Goal: Task Accomplishment & Management: Manage account settings

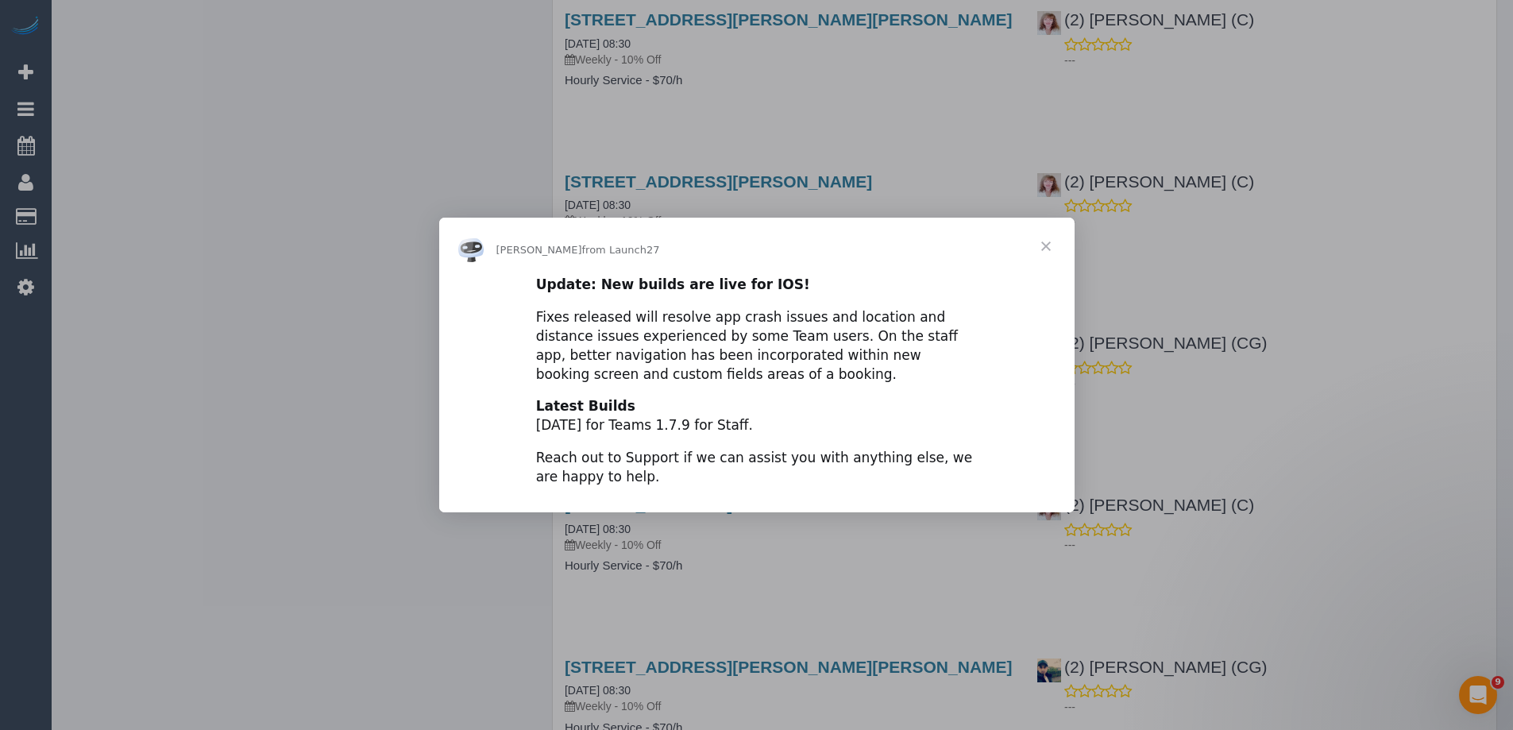
click at [1050, 247] on span "Close" at bounding box center [1045, 246] width 57 height 57
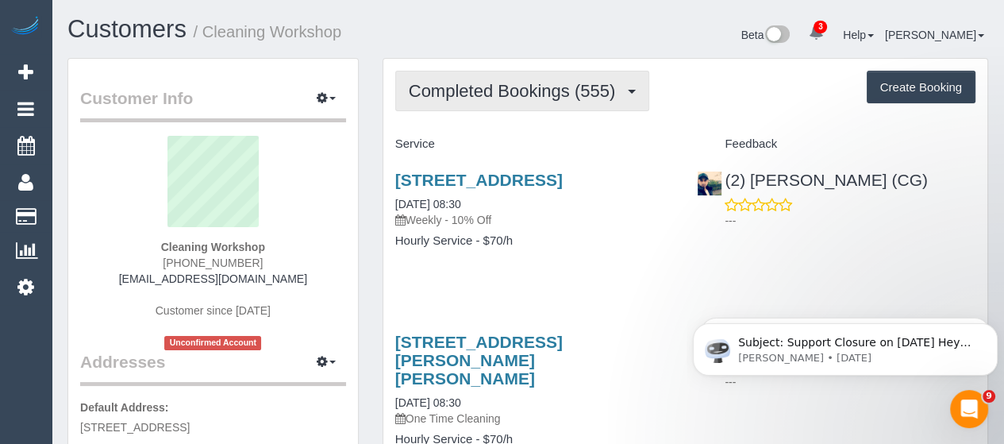
click at [538, 98] on span "Completed Bookings (555)" at bounding box center [516, 91] width 214 height 20
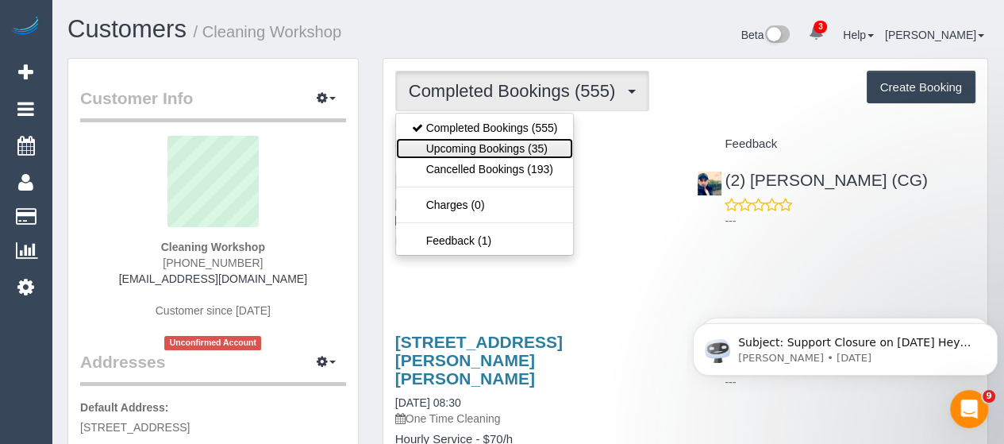
click at [505, 140] on link "Upcoming Bookings (35)" at bounding box center [485, 148] width 178 height 21
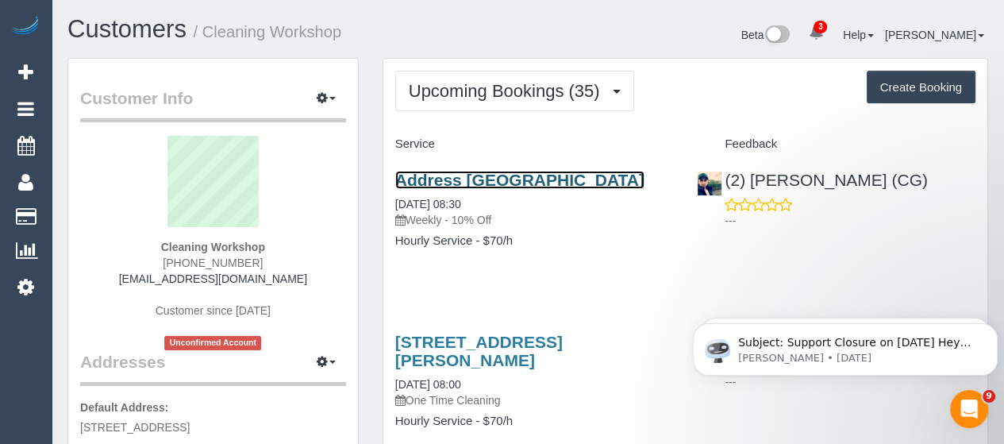
click at [478, 187] on link "Address Pending, Melbourne, VIC 3000" at bounding box center [519, 180] width 249 height 18
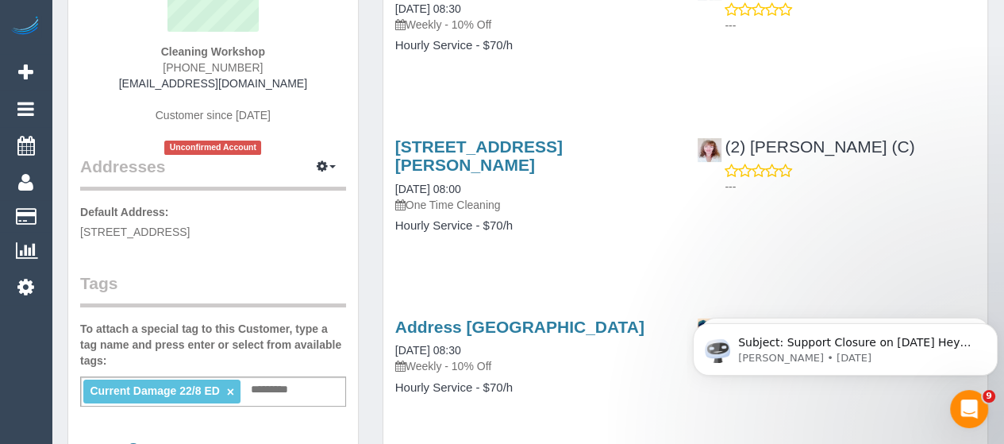
scroll to position [275, 0]
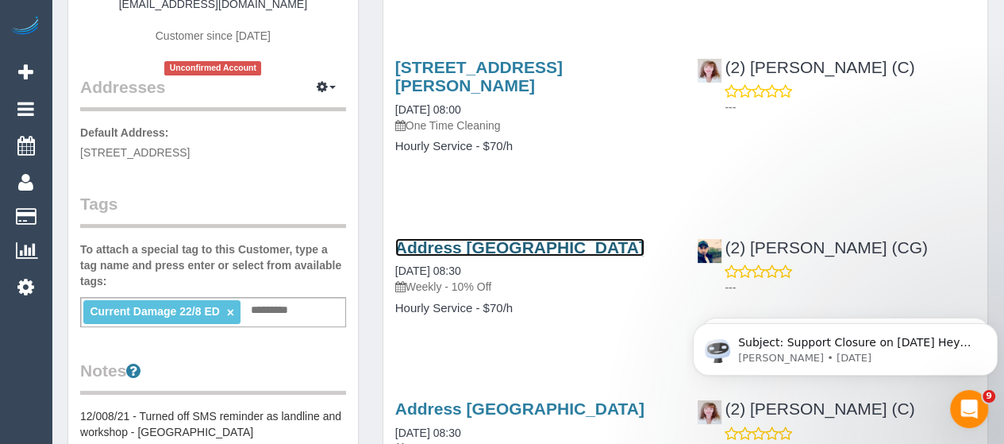
click at [508, 256] on link "Address Pending, Melbourne, VIC 3000" at bounding box center [519, 247] width 249 height 18
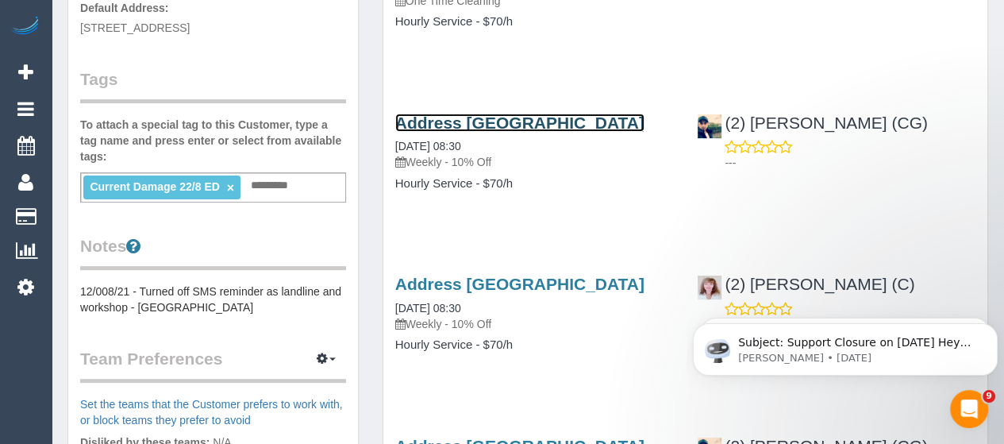
scroll to position [416, 0]
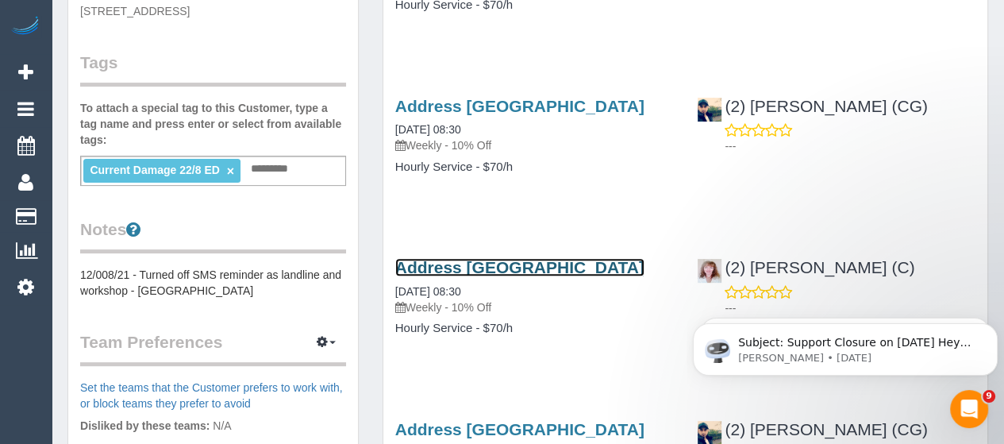
click at [535, 276] on link "Address Pending, Melbourne, VIC 3000" at bounding box center [519, 267] width 249 height 18
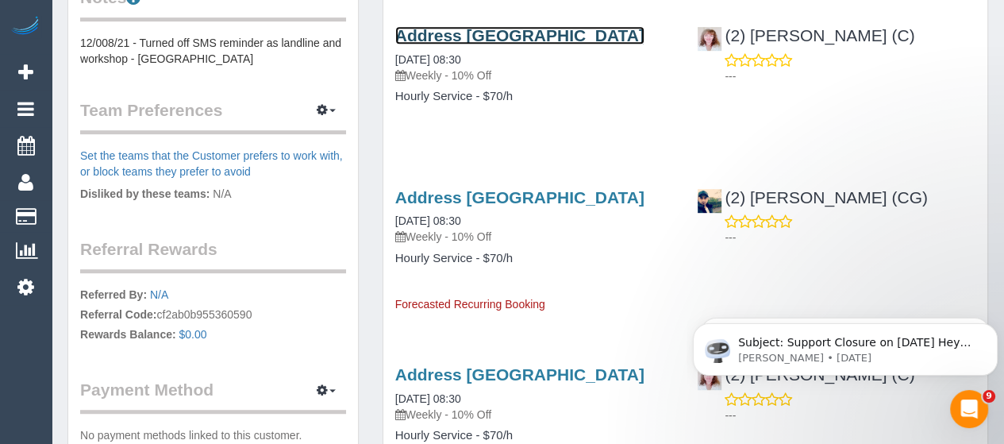
scroll to position [656, 0]
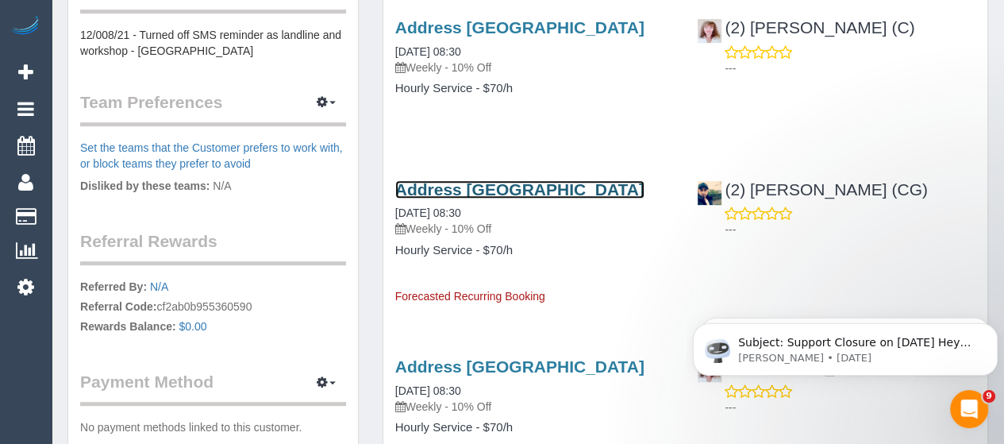
click at [512, 198] on link "Address Pending, Melbourne, VIC 3000" at bounding box center [519, 189] width 249 height 18
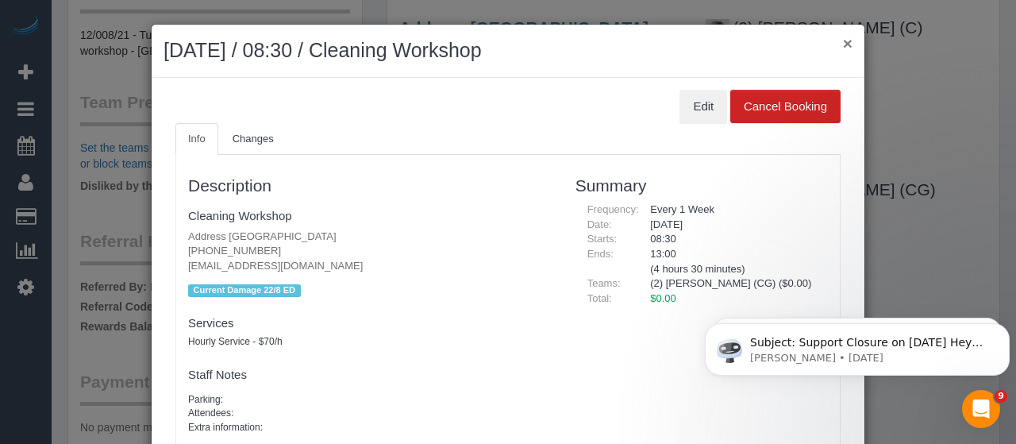
click at [843, 40] on button "×" at bounding box center [848, 43] width 10 height 17
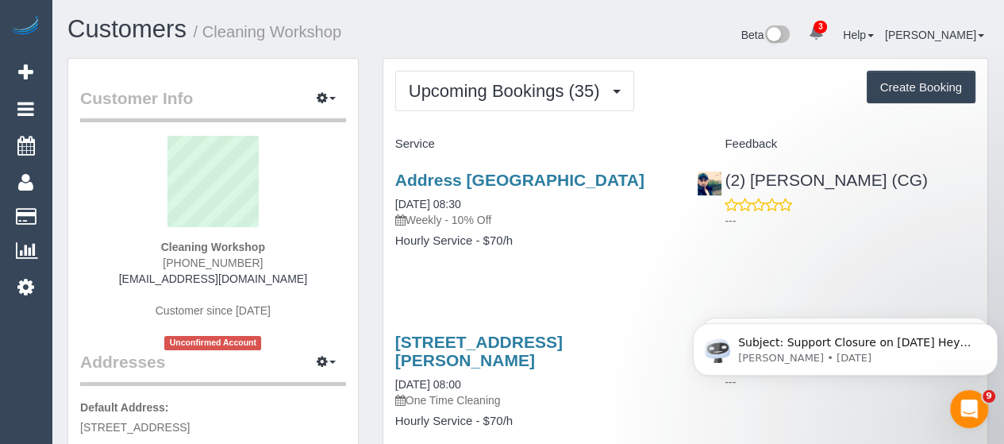
scroll to position [1, 0]
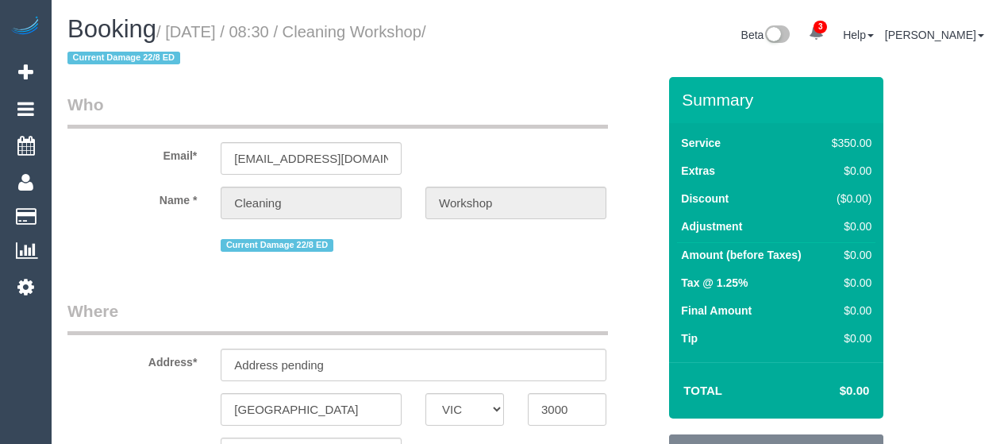
select select "VIC"
select select "300"
select select "number:28"
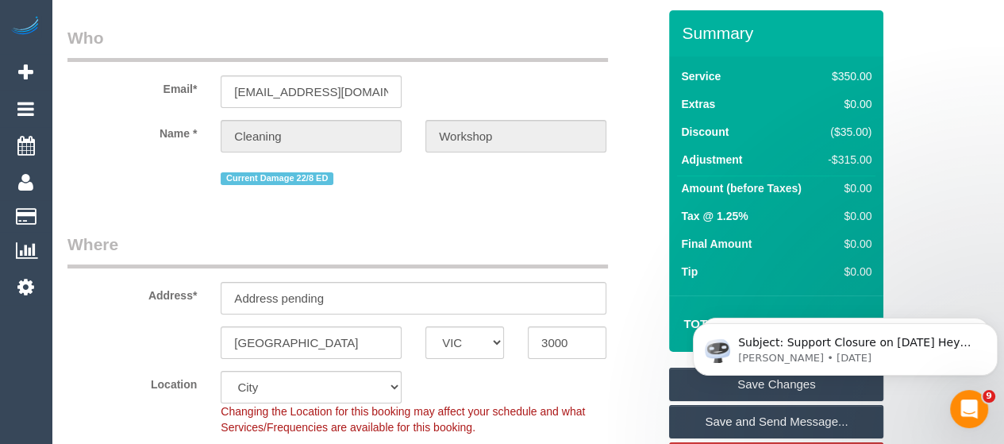
scroll to position [67, 0]
click at [341, 290] on input "Address pending" at bounding box center [414, 297] width 386 height 33
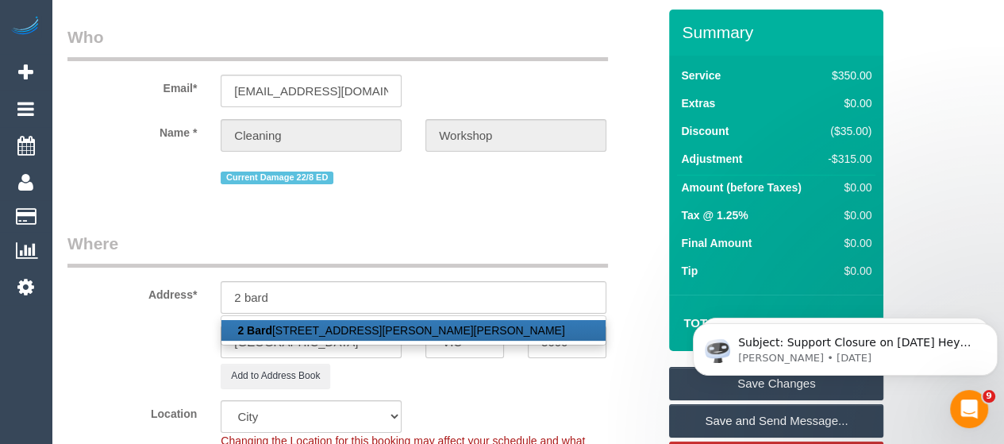
click at [272, 330] on link "2 Bard olph Street, Glen Iris, VIC 3146" at bounding box center [414, 330] width 384 height 21
type input "2 Bardolph Street"
type input "Glen Iris"
type input "3146"
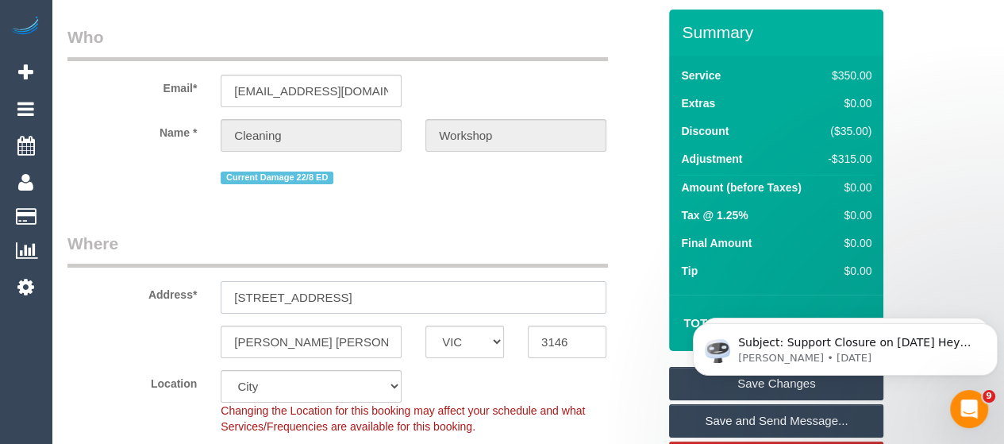
select select "55"
select select "object:1697"
click at [680, 377] on link "Save Changes" at bounding box center [776, 383] width 214 height 33
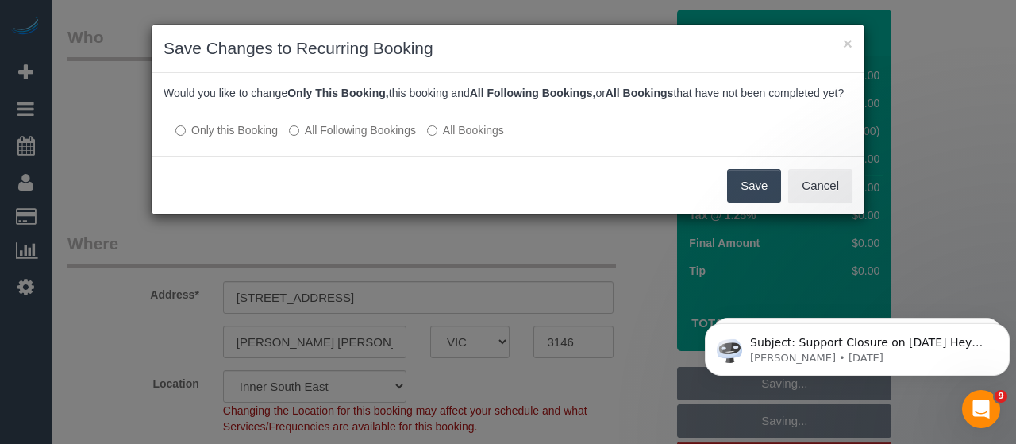
click at [737, 202] on button "Save" at bounding box center [754, 185] width 54 height 33
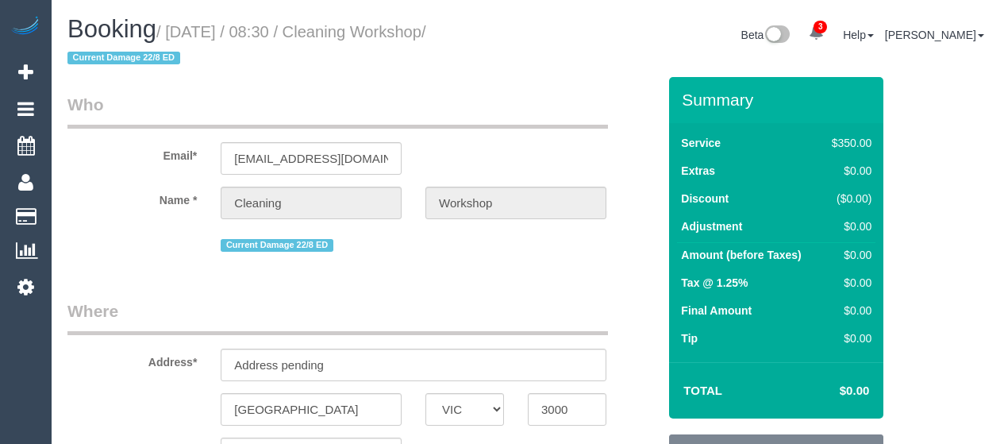
select select "VIC"
select select "300"
select select "number:28"
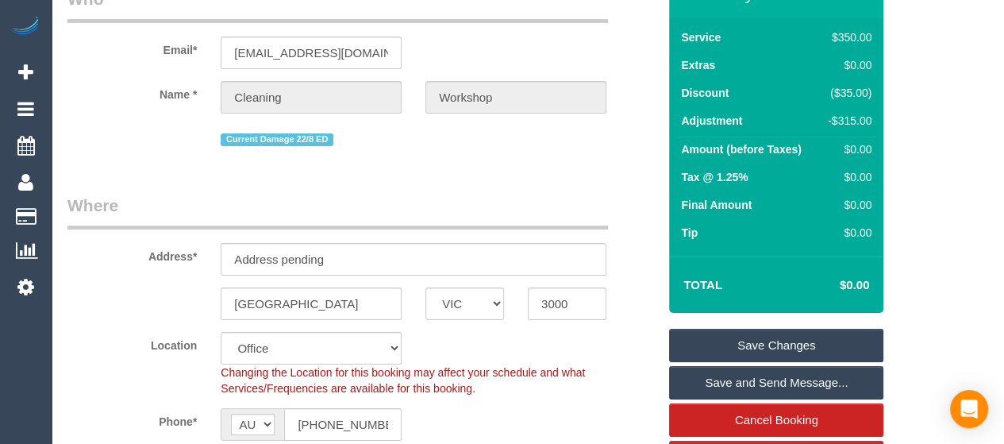
scroll to position [106, 0]
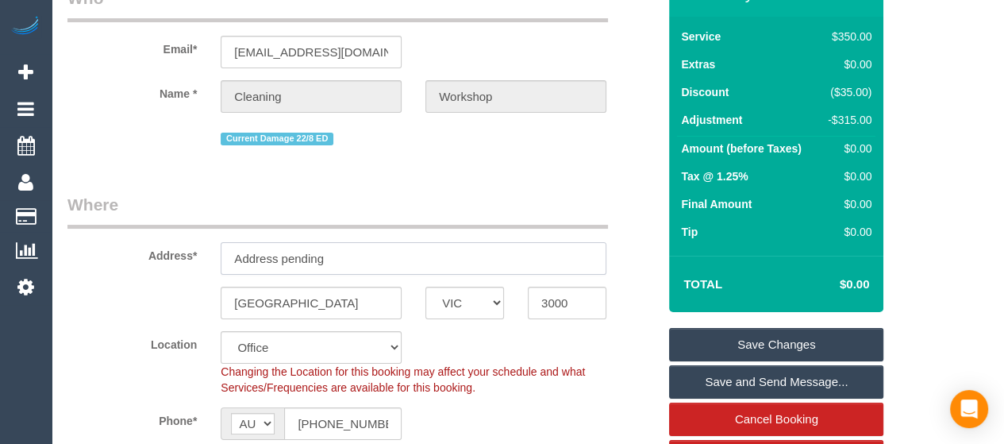
click at [381, 268] on input "Address pending" at bounding box center [414, 258] width 386 height 33
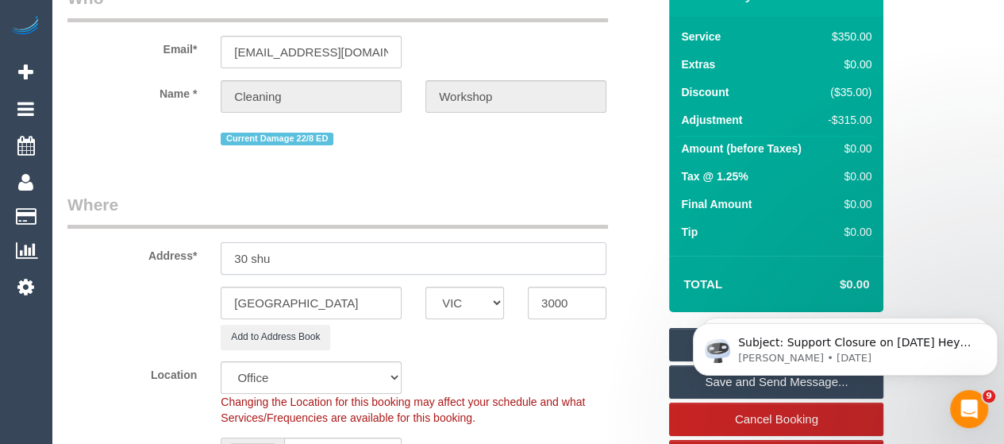
scroll to position [0, 0]
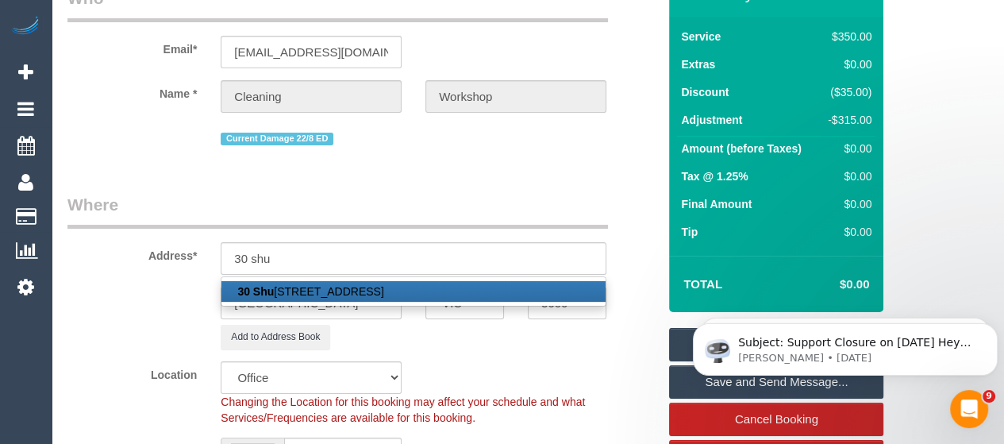
click at [372, 293] on link "30 Shu ra Drive, Mernda, VIC 3754" at bounding box center [414, 291] width 384 height 21
type input "30 Shura Drive"
type input "Mernda"
type input "3754"
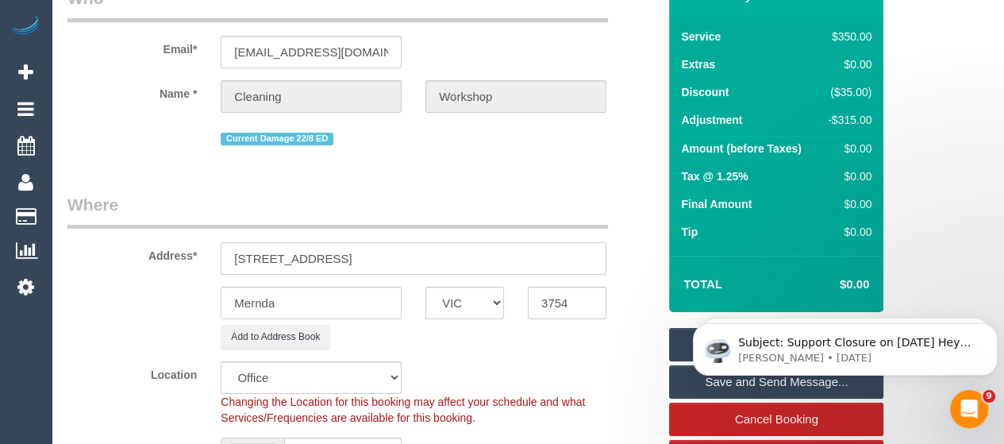
select select "51"
select select "object:2151"
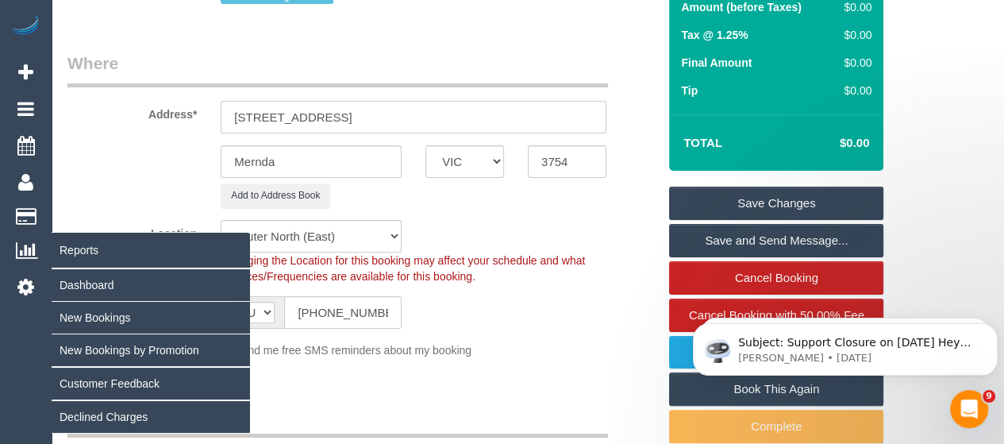
scroll to position [249, 0]
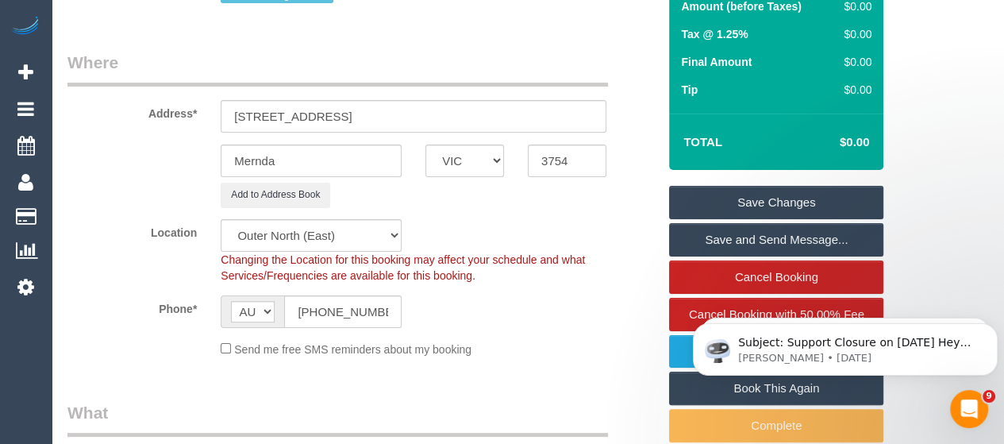
click at [769, 196] on link "Save Changes" at bounding box center [776, 202] width 214 height 33
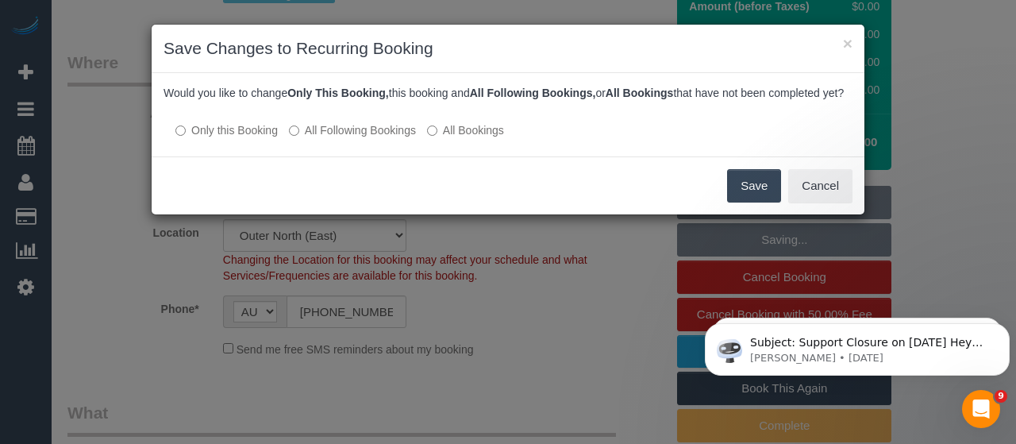
click at [740, 199] on button "Save" at bounding box center [754, 185] width 54 height 33
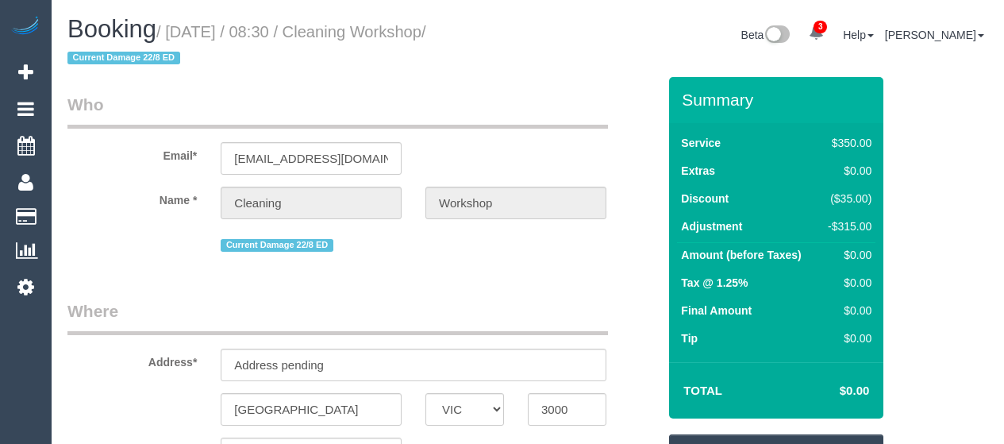
select select "VIC"
select select "300"
select select "number:28"
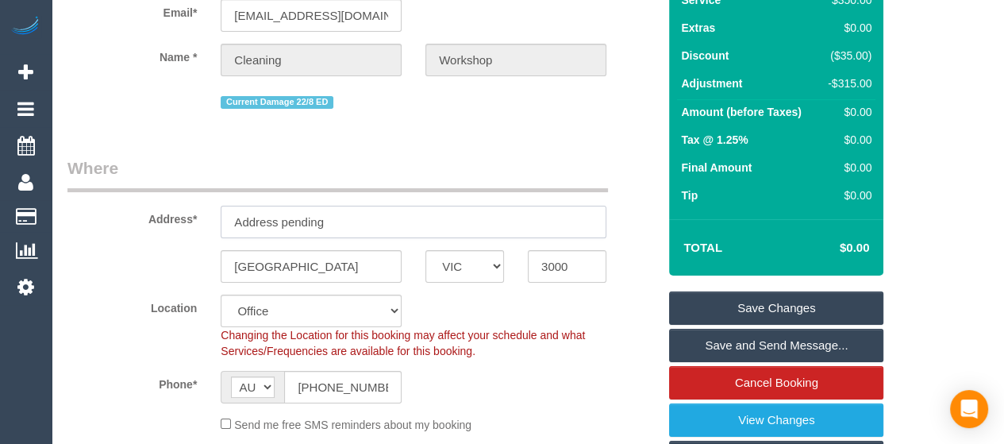
click at [376, 235] on input "Address pending" at bounding box center [414, 222] width 386 height 33
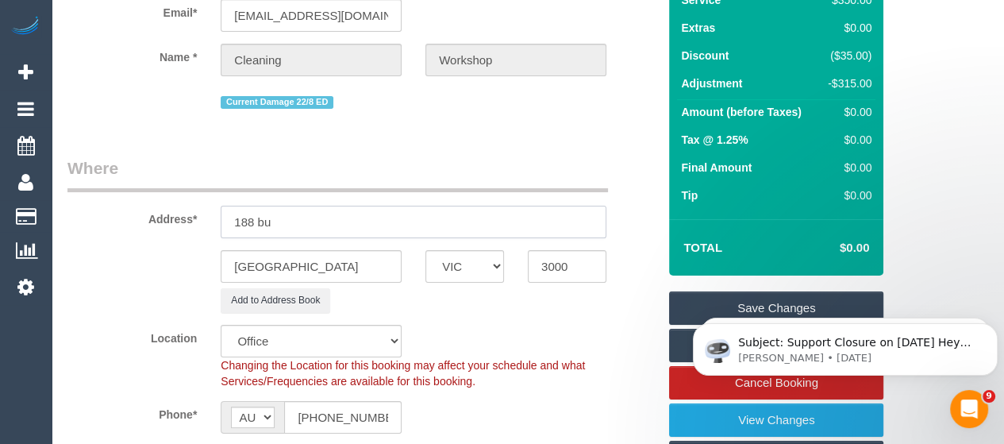
scroll to position [0, 0]
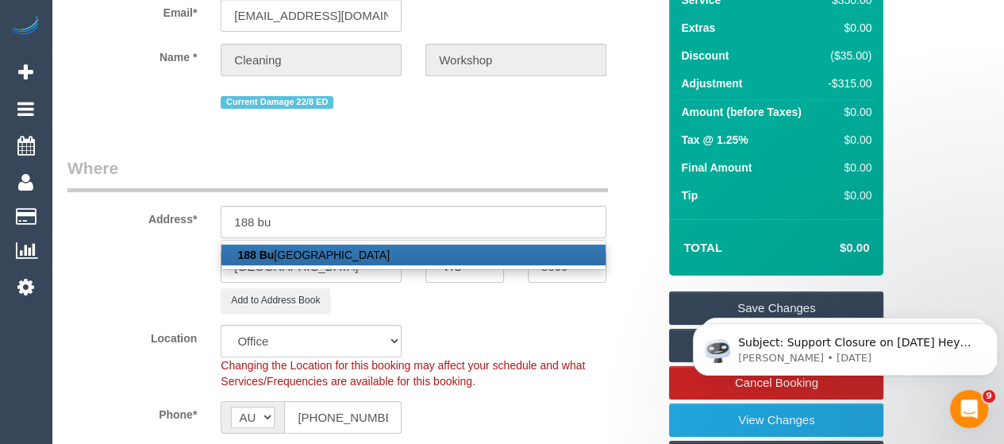
click at [380, 249] on link "188 Bu ckley Street, Essendon, VIC 3040" at bounding box center [414, 255] width 384 height 21
type input "188 Buckley Street"
type input "Essendon"
type input "3040"
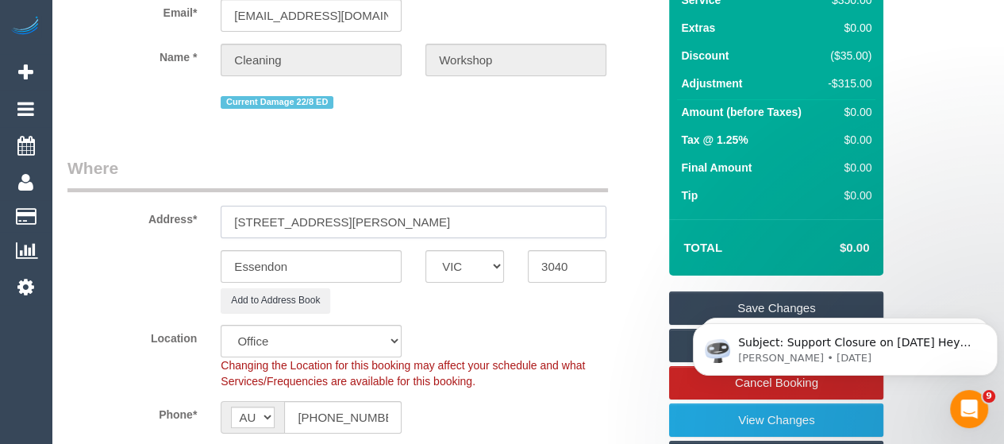
select select "59"
select select "object:3390"
click at [691, 303] on link "Save Changes" at bounding box center [776, 307] width 214 height 33
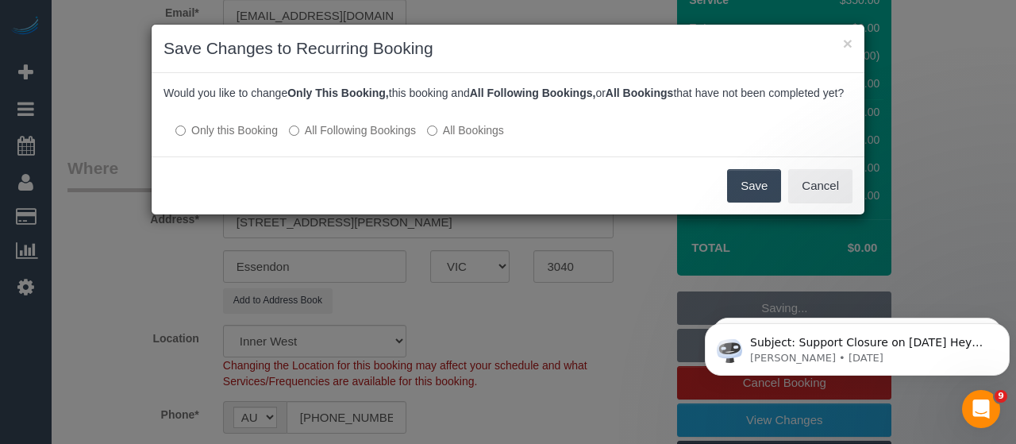
click at [743, 189] on button "Save" at bounding box center [754, 185] width 54 height 33
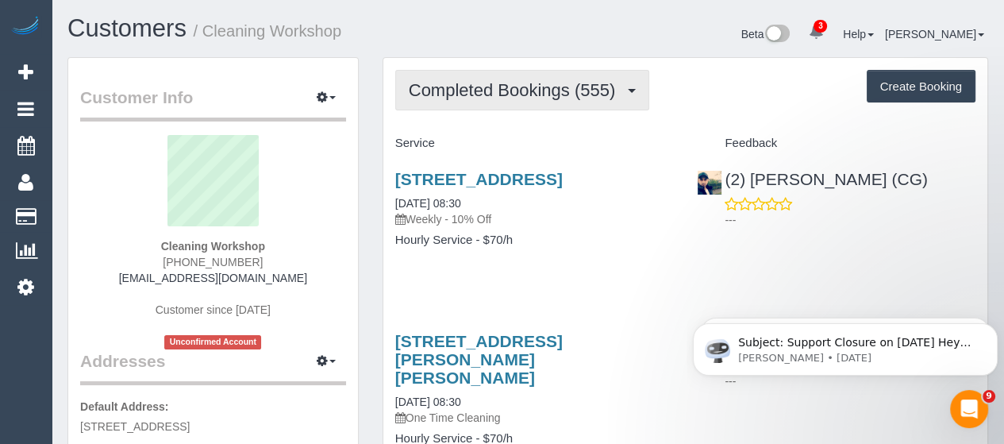
click at [574, 74] on button "Completed Bookings (555)" at bounding box center [522, 90] width 255 height 40
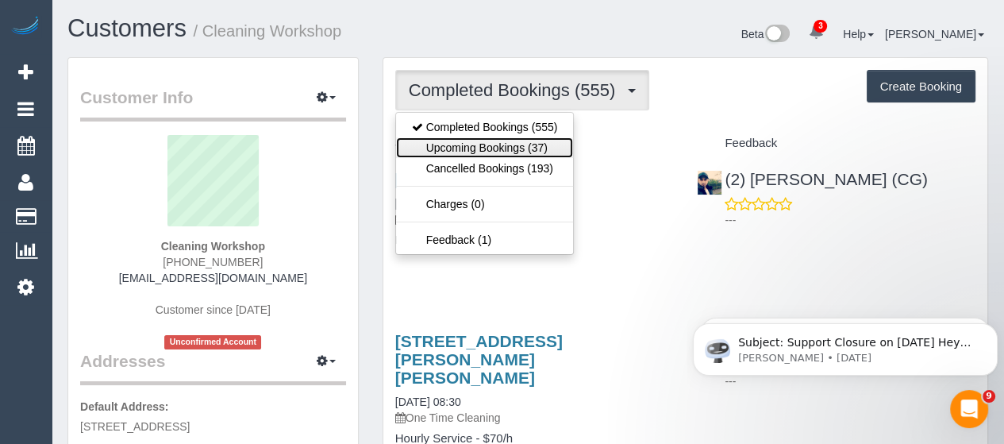
click at [525, 137] on link "Upcoming Bookings (37)" at bounding box center [485, 147] width 178 height 21
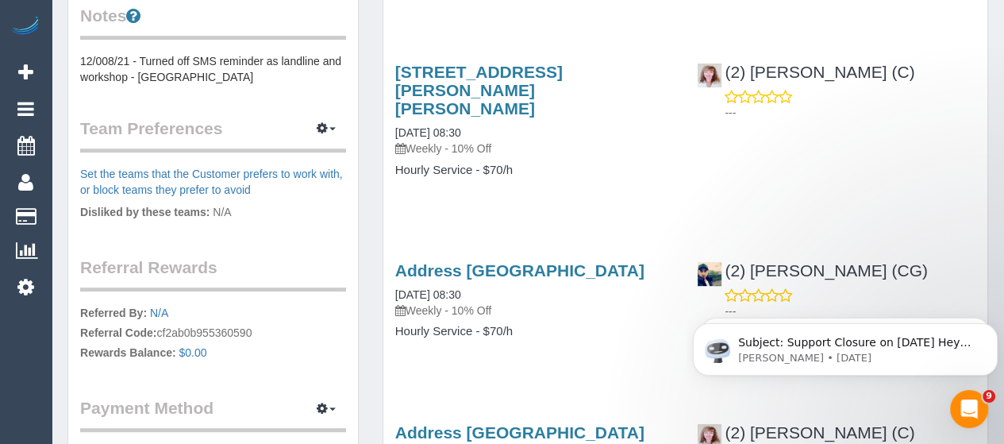
scroll to position [661, 0]
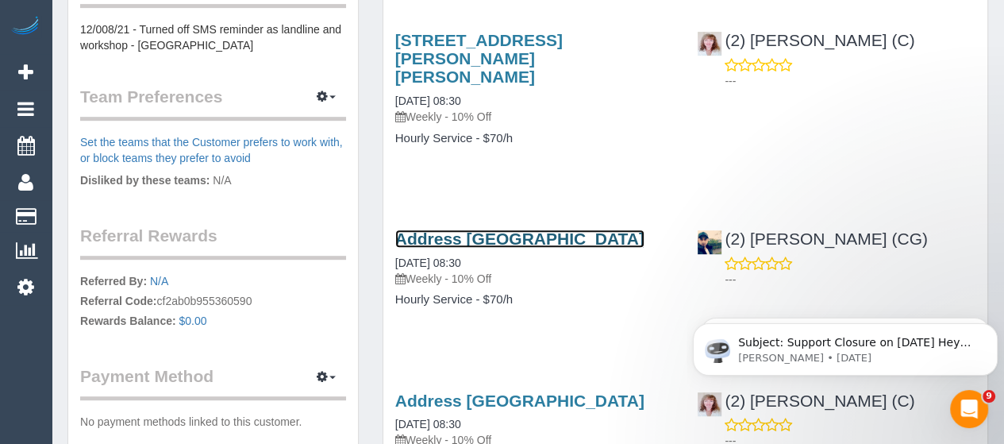
click at [581, 229] on link "Address Pending, Melbourne, VIC 3000" at bounding box center [519, 238] width 249 height 18
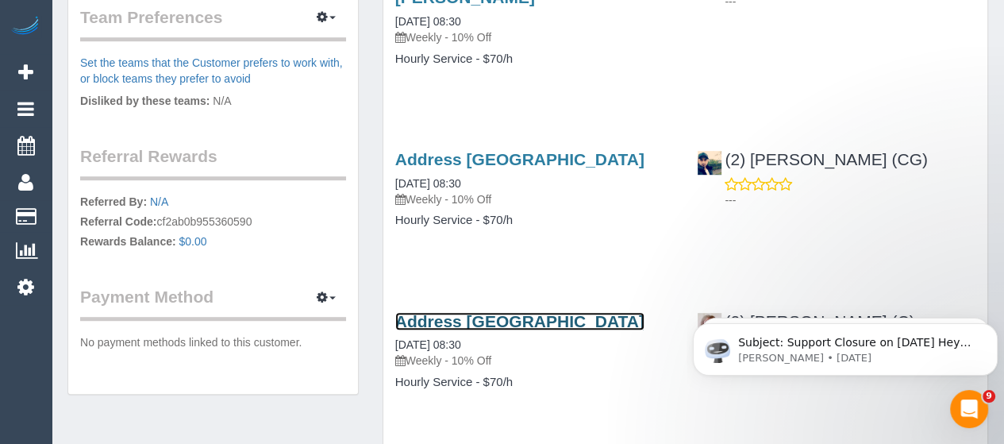
click at [556, 325] on link "Address Pending, Melbourne, VIC 3000" at bounding box center [519, 321] width 249 height 18
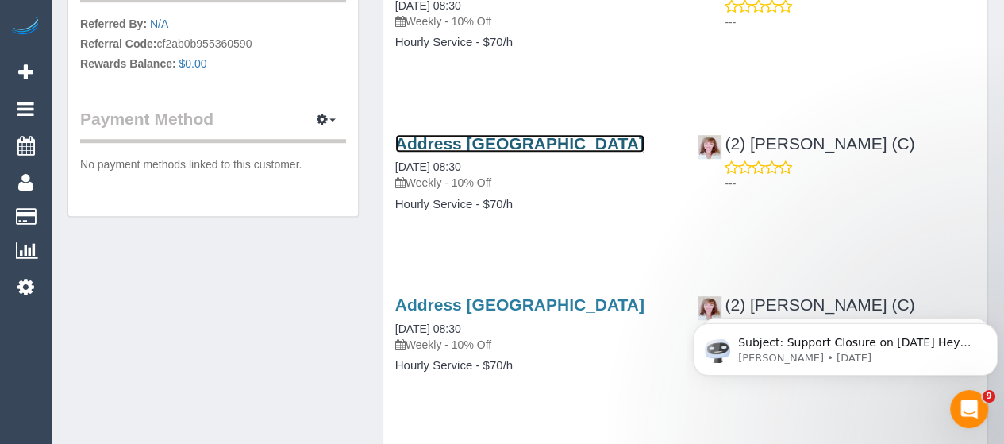
scroll to position [920, 0]
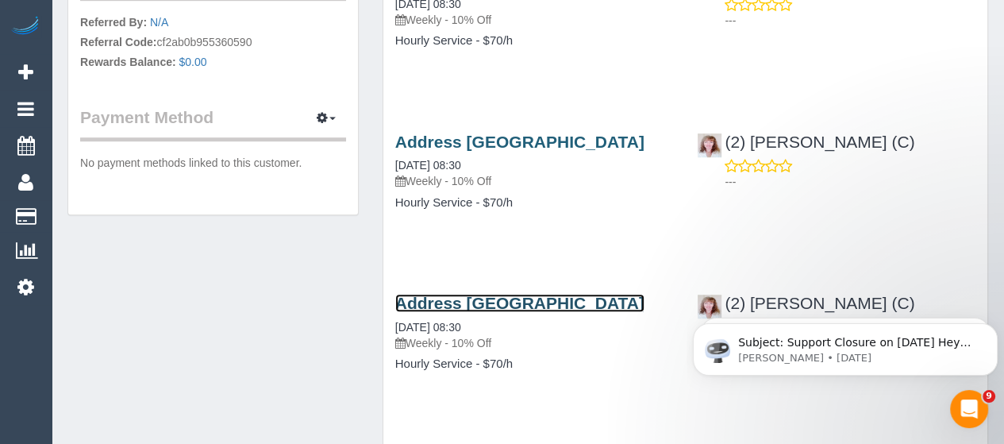
click at [556, 312] on link "Address Pending, Melbourne, VIC 3000" at bounding box center [519, 303] width 249 height 18
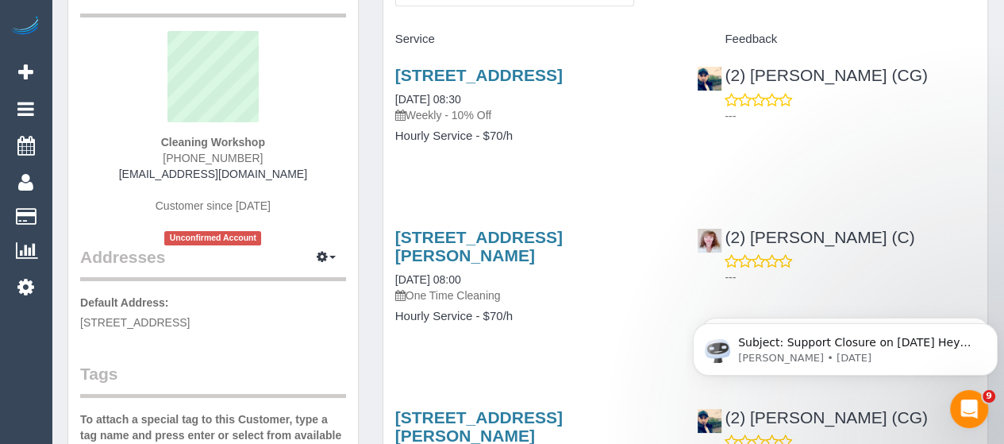
scroll to position [103, 0]
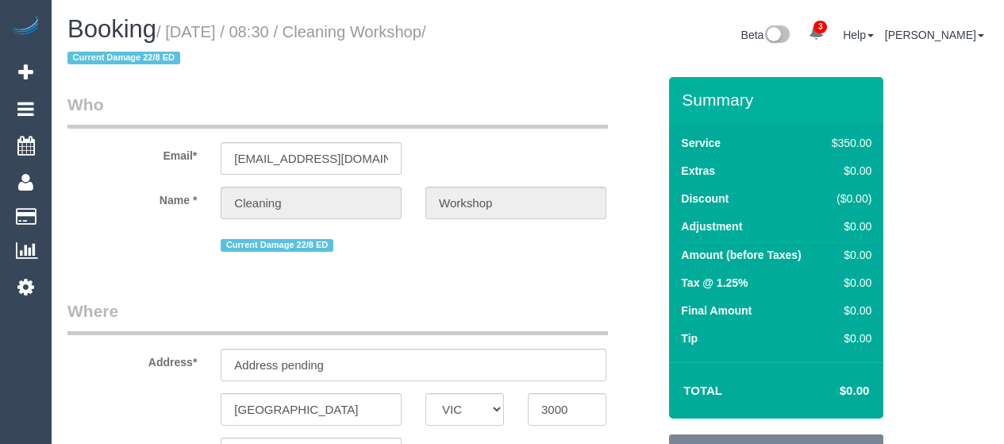
select select "VIC"
select select "300"
select select "number:28"
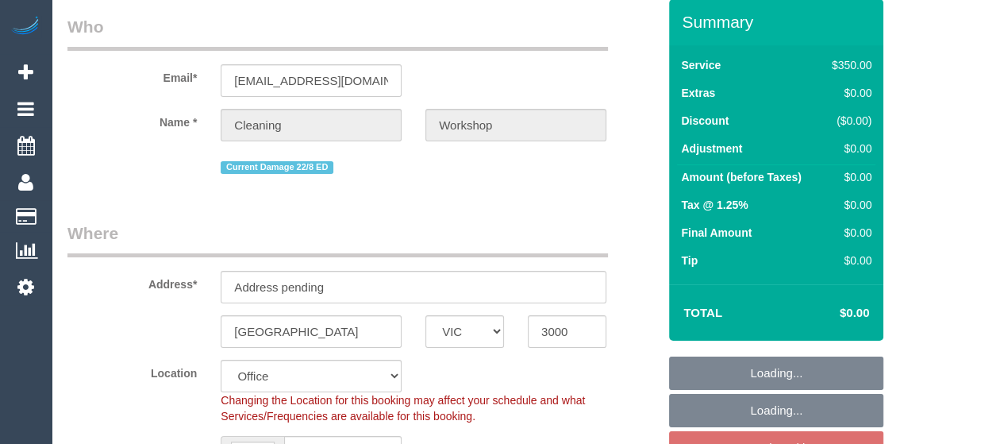
scroll to position [80, 0]
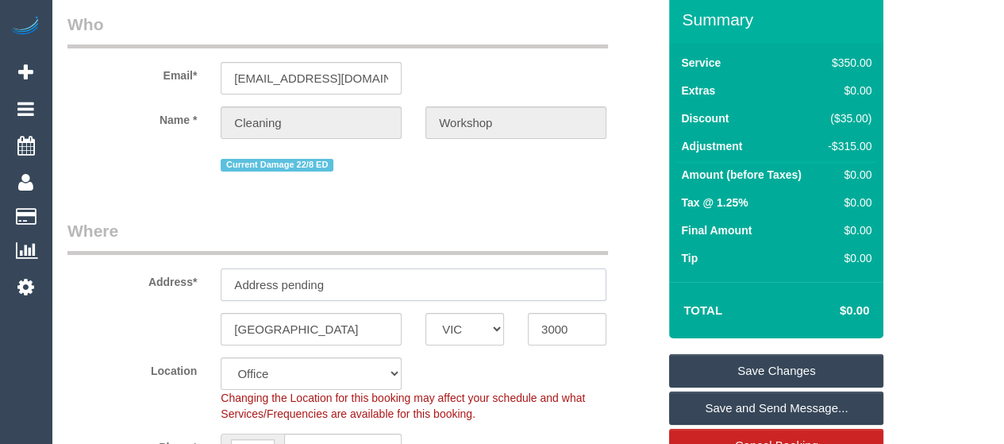
click at [321, 285] on input "Address pending" at bounding box center [414, 284] width 386 height 33
click at [291, 245] on legend "Where" at bounding box center [337, 237] width 541 height 36
drag, startPoint x: 291, startPoint y: 245, endPoint x: 333, endPoint y: 227, distance: 46.6
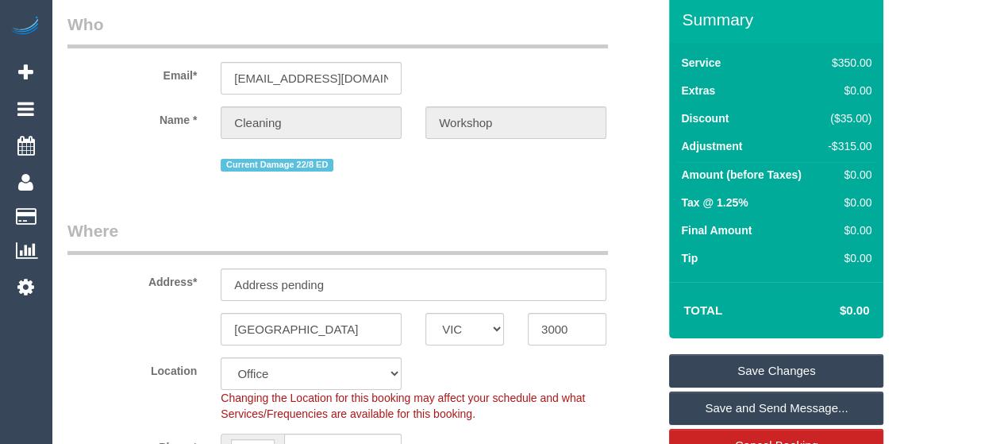
click at [291, 245] on legend "Where" at bounding box center [337, 237] width 541 height 36
click at [306, 268] on input "Address pending" at bounding box center [414, 284] width 386 height 33
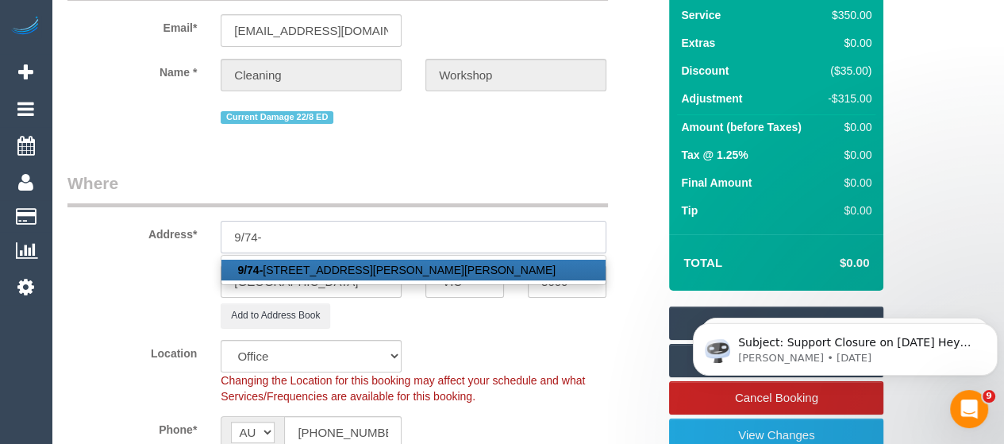
scroll to position [0, 0]
type input "9/74-76 Cramer Street"
type input "Preston"
type input "3072"
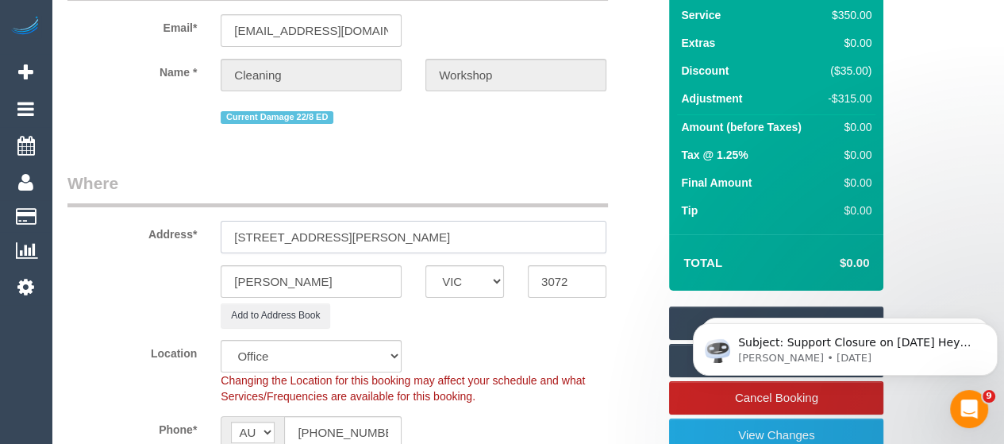
select select "60"
select select "object:3429"
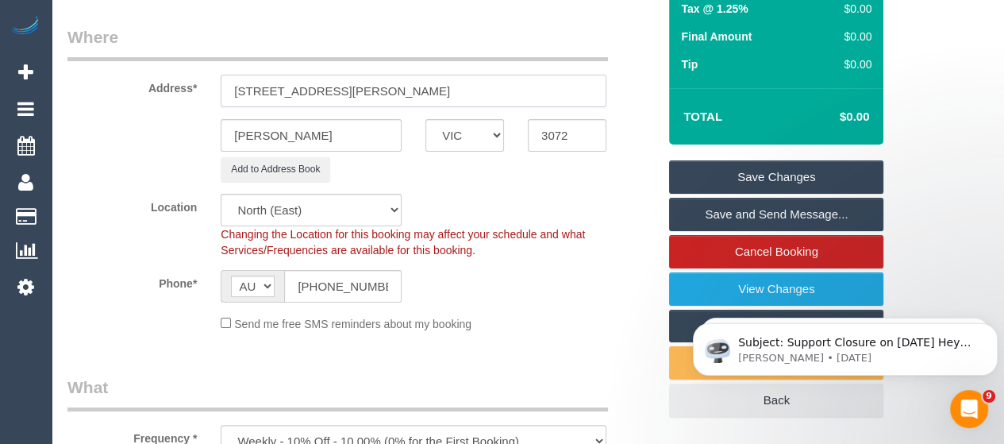
scroll to position [275, 0]
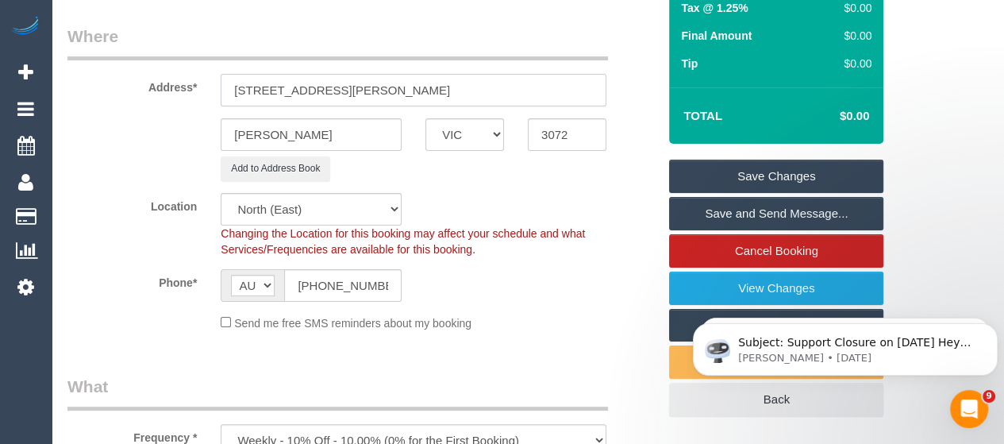
type input "9/74-76 Cramer Street"
click at [688, 182] on link "Save Changes" at bounding box center [776, 176] width 214 height 33
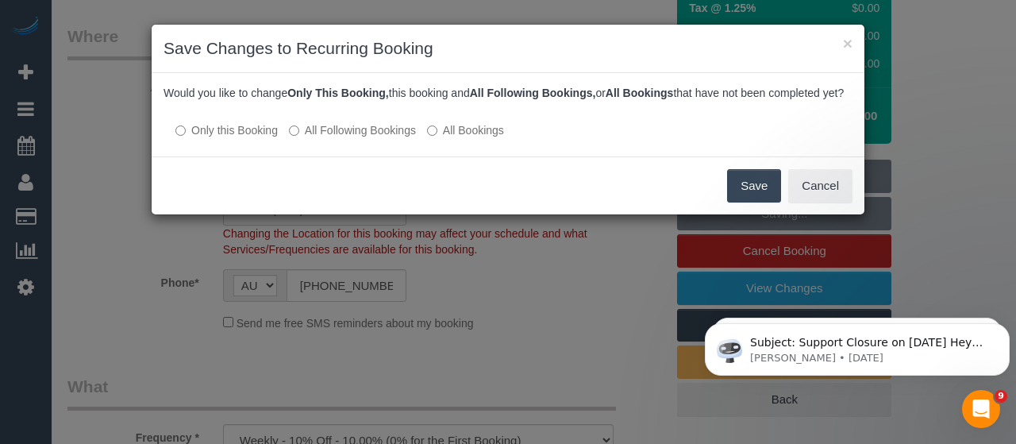
click at [735, 202] on button "Save" at bounding box center [754, 185] width 54 height 33
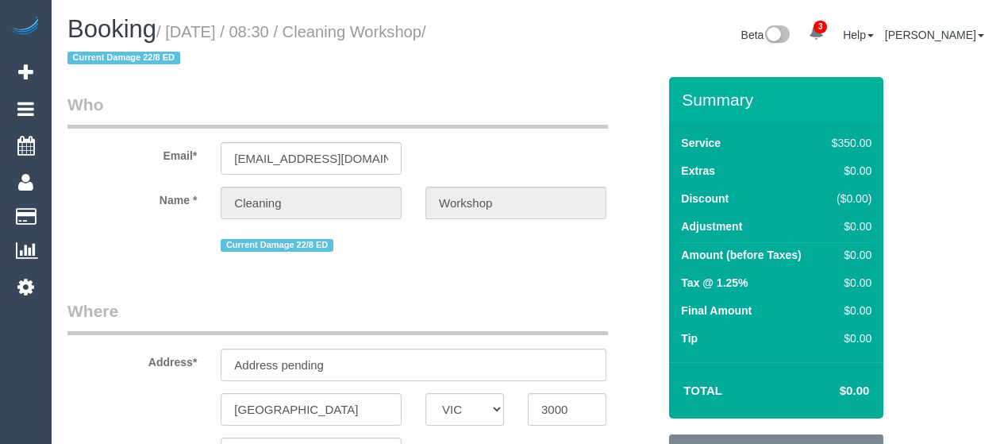
select select "VIC"
select select "300"
select select "number:28"
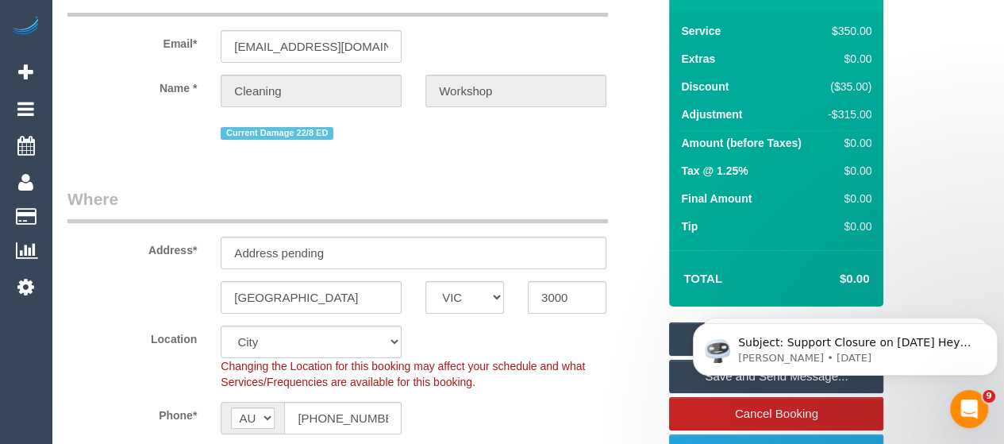
scroll to position [111, 0]
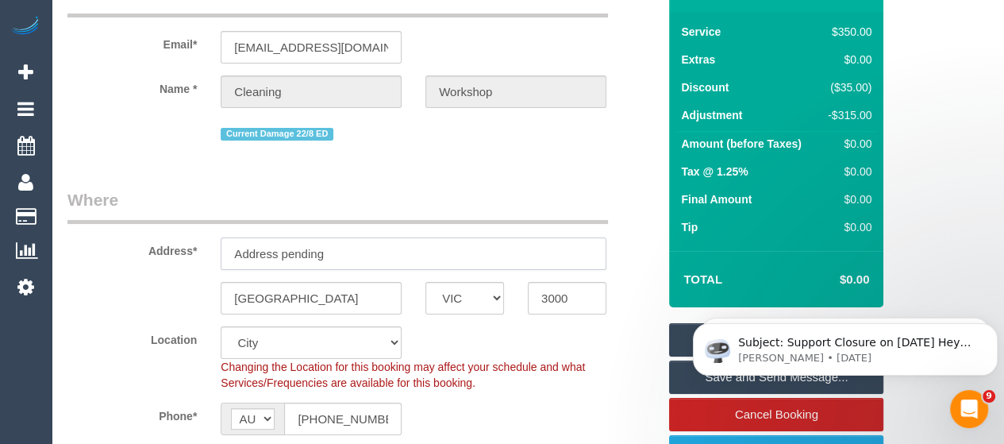
click at [383, 243] on input "Address pending" at bounding box center [414, 253] width 386 height 33
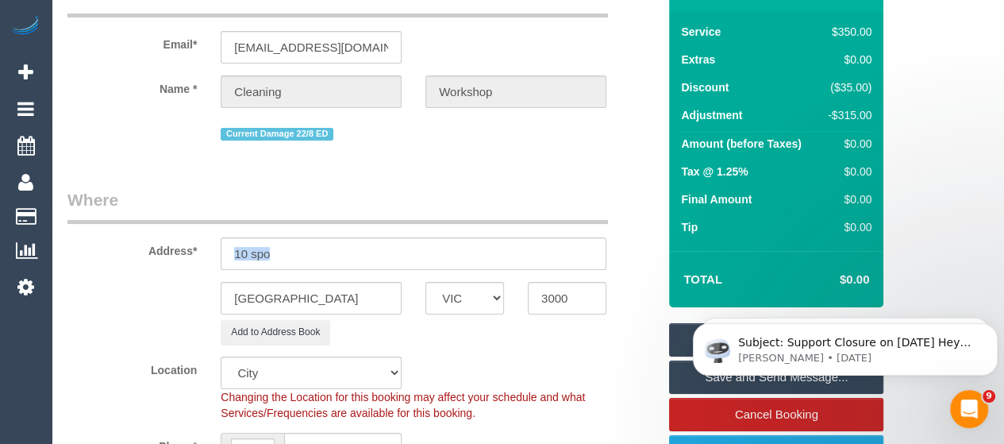
drag, startPoint x: 321, startPoint y: 272, endPoint x: 318, endPoint y: 255, distance: 17.8
click at [318, 255] on sui-booking-address "Address* 10 spo [GEOGRAPHIC_DATA] ACT [GEOGRAPHIC_DATA] NT [GEOGRAPHIC_DATA] SA…" at bounding box center [362, 266] width 590 height 156
click at [318, 255] on input "10 spo" at bounding box center [414, 253] width 386 height 33
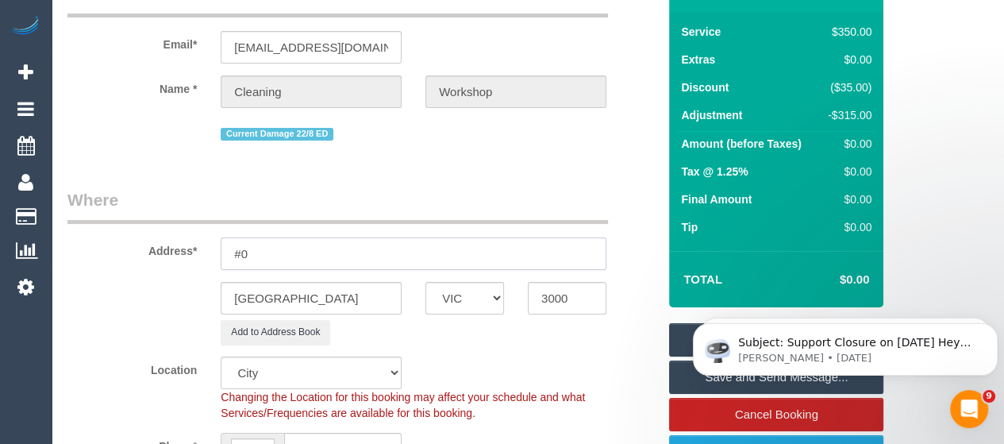
type input "#"
type input "[STREET_ADDRESS]"
click at [325, 285] on input "[GEOGRAPHIC_DATA]" at bounding box center [311, 298] width 181 height 33
type input "[PERSON_NAME]"
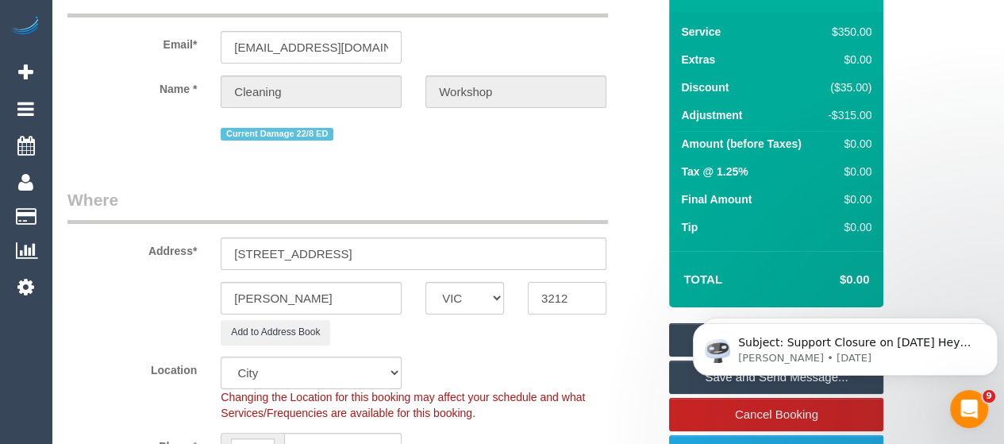
type input "3212"
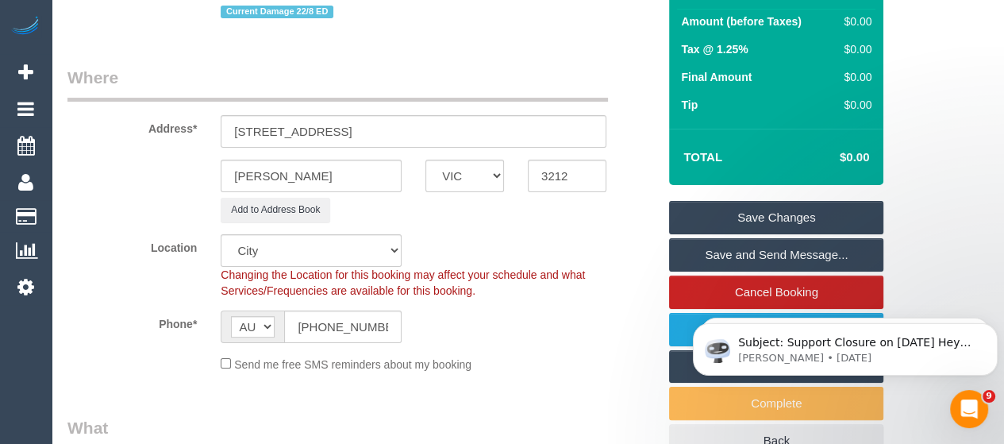
select select "50"
select select "object:1699"
click at [707, 204] on link "Save Changes" at bounding box center [776, 217] width 214 height 33
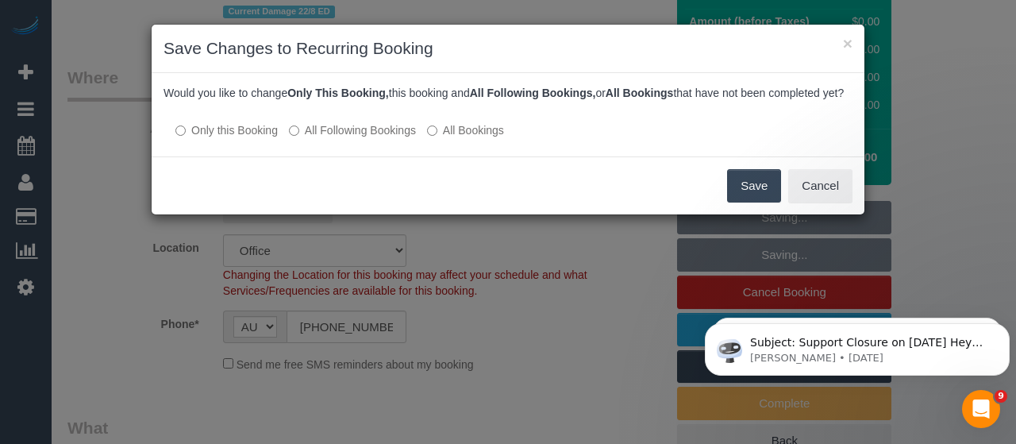
click at [743, 195] on button "Save" at bounding box center [754, 185] width 54 height 33
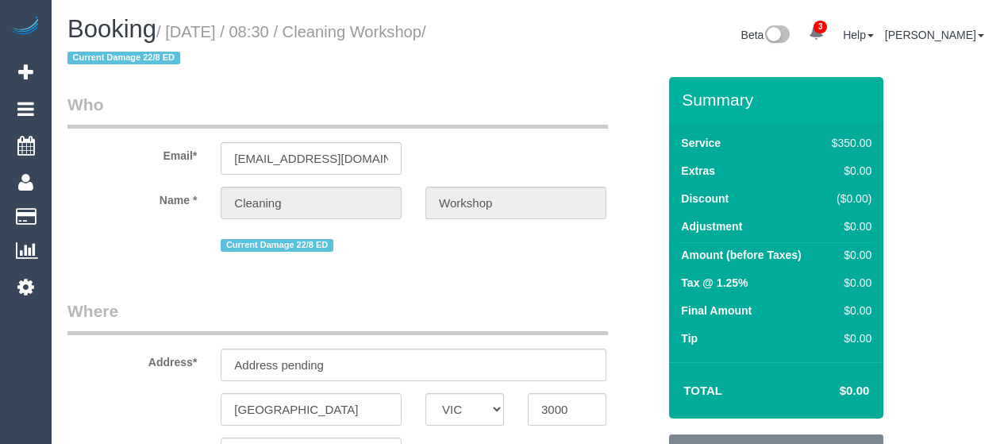
select select "VIC"
select select "300"
select select "number:28"
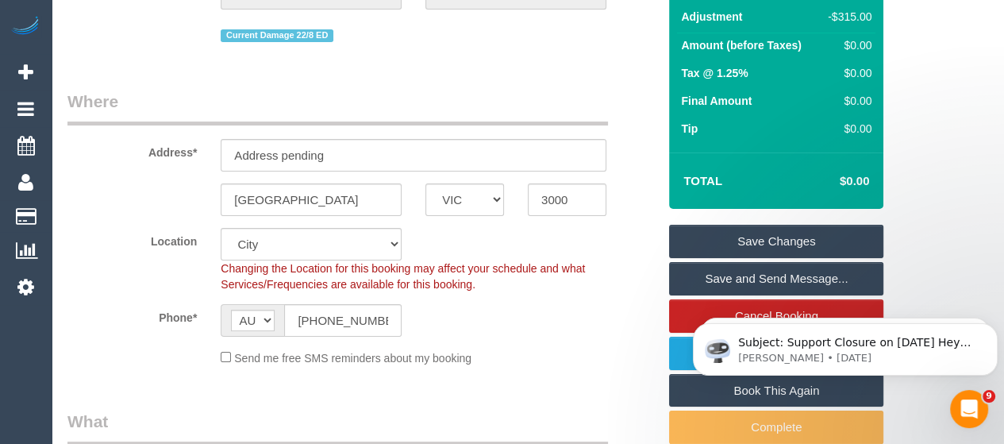
scroll to position [211, 0]
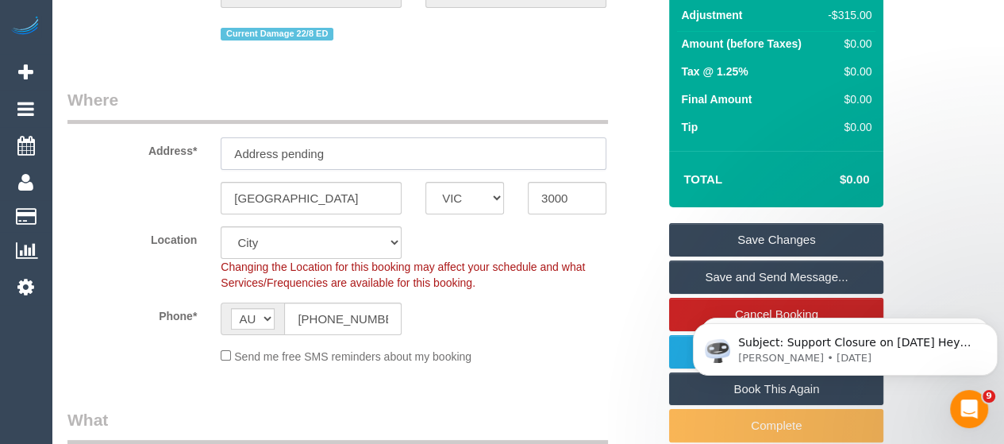
click at [441, 146] on input "Address pending" at bounding box center [414, 153] width 386 height 33
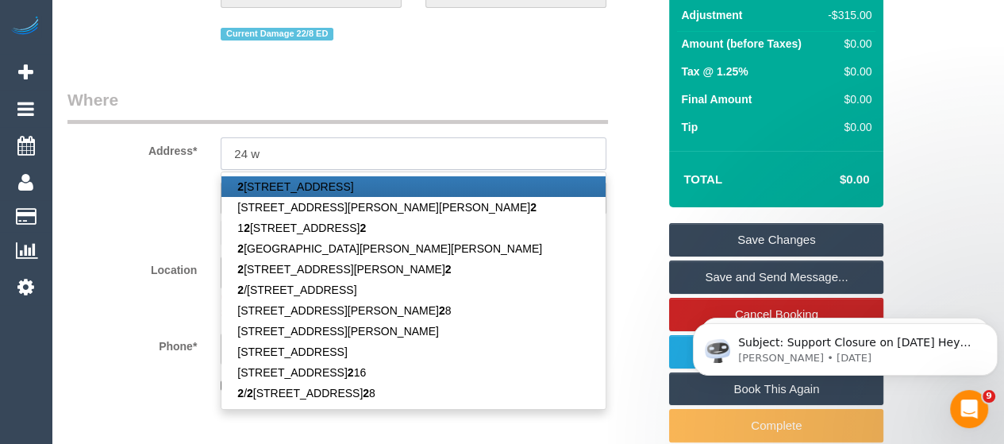
type input "24 Wynyard Crescent"
type input "Balwyn North"
type input "3104"
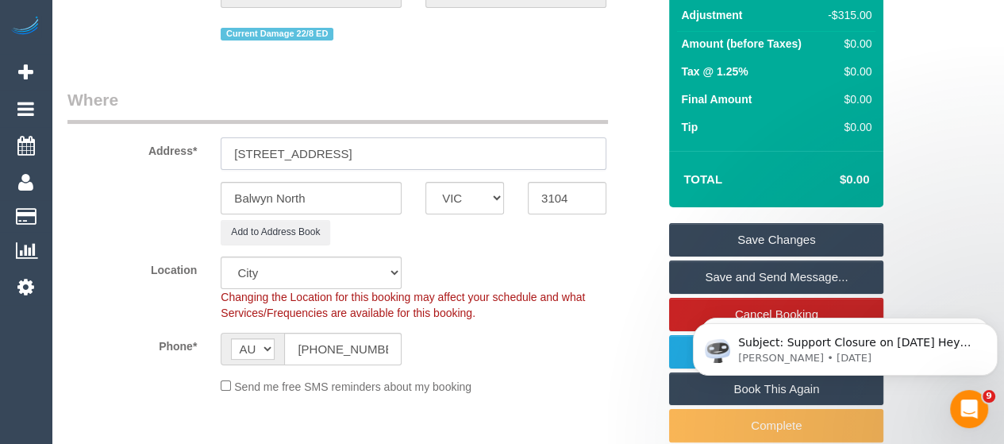
select select "58"
type input "24 Wynyard Crescent"
select select "object:1739"
click at [713, 238] on link "Save Changes" at bounding box center [776, 239] width 214 height 33
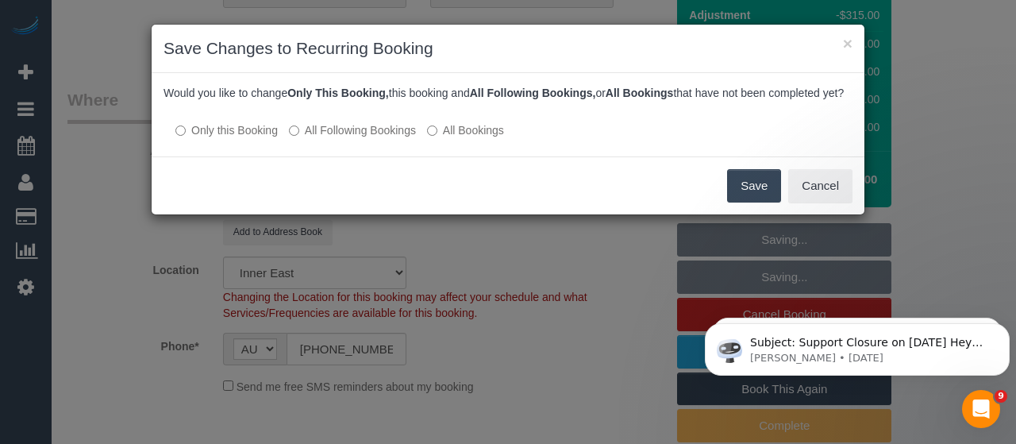
click at [753, 200] on button "Save" at bounding box center [754, 185] width 54 height 33
